Goal: Find contact information: Find contact information

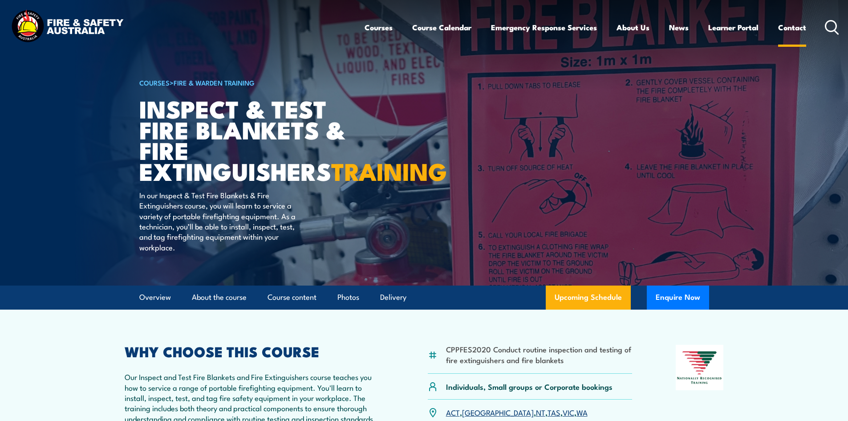
click at [792, 26] on link "Contact" at bounding box center [792, 28] width 28 height 24
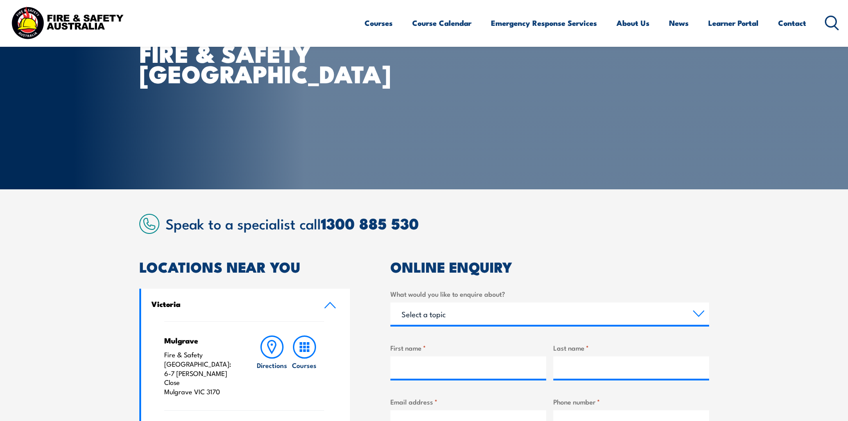
scroll to position [45, 0]
